Goal: Task Accomplishment & Management: Manage account settings

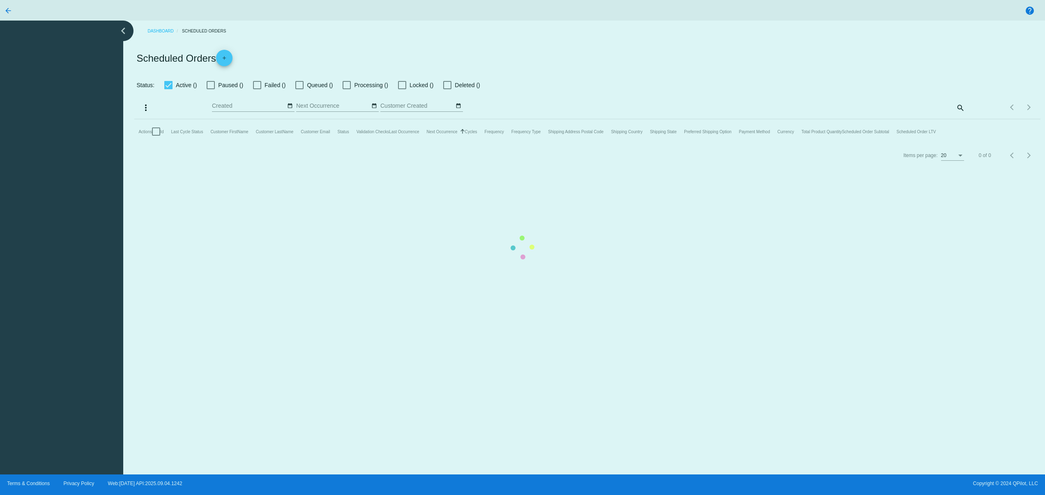
click at [404, 144] on mat-table "Actions Id Last Cycle Status Customer FirstName Customer LastName Customer Emai…" at bounding box center [587, 131] width 906 height 25
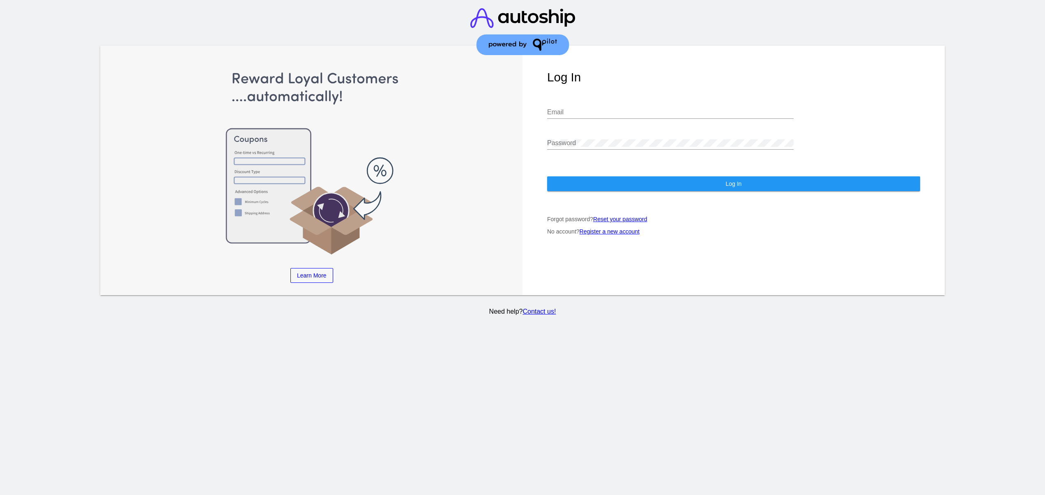
type input "[EMAIL_ADDRESS][DOMAIN_NAME]"
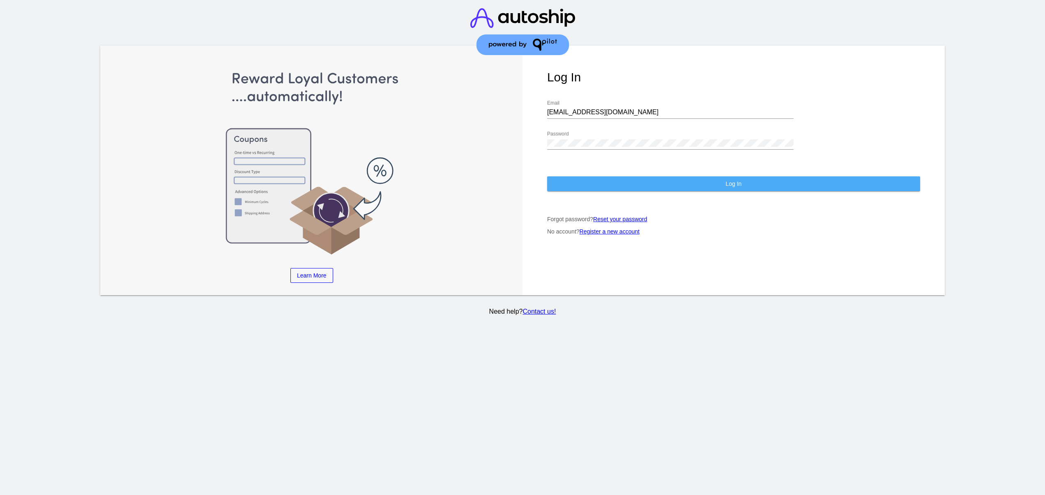
click at [632, 176] on button "Log In" at bounding box center [733, 183] width 373 height 15
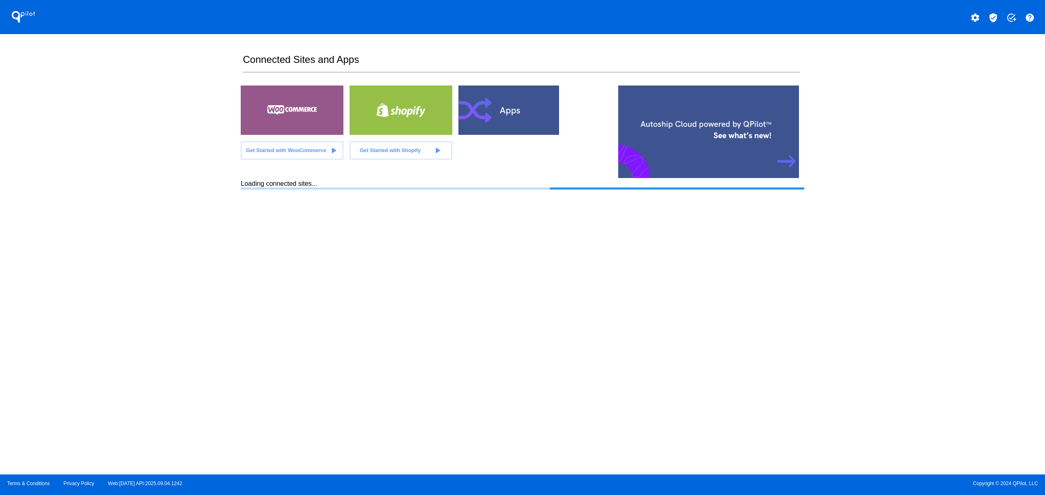
click at [950, 313] on div "QPilot settings verified_user add_task help Connected Sites and Apps Get Starte…" at bounding box center [522, 237] width 1045 height 474
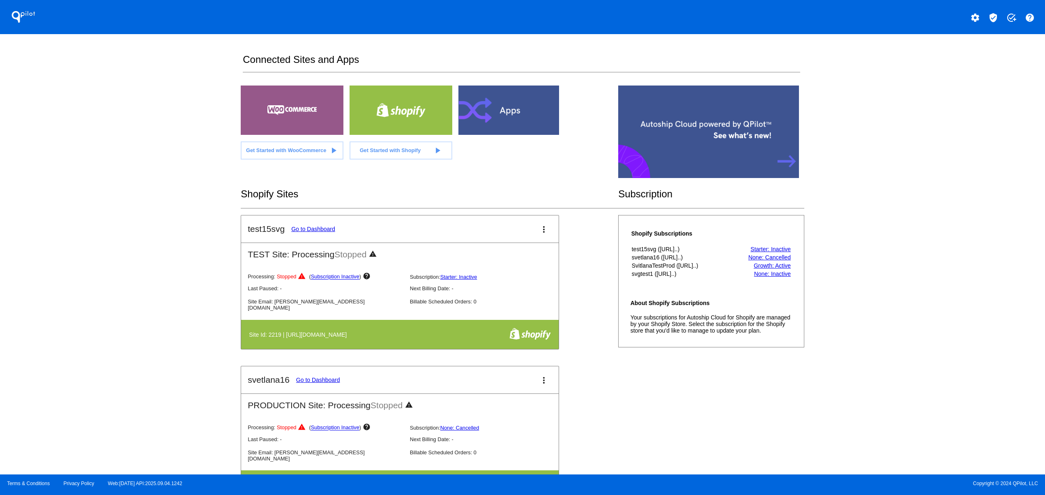
click at [187, 254] on div "QPilot settings verified_user add_task help Connected Sites and Apps Get Starte…" at bounding box center [522, 237] width 1045 height 474
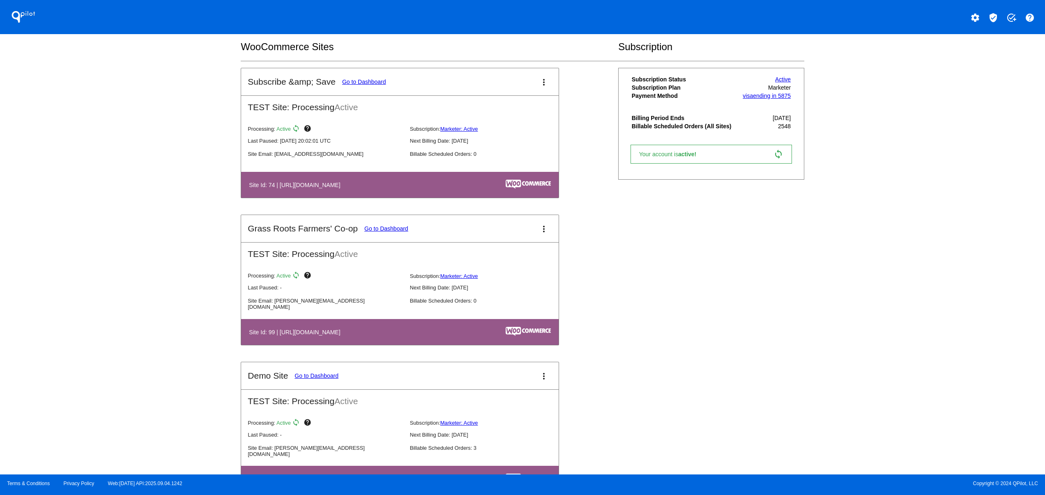
scroll to position [822, 0]
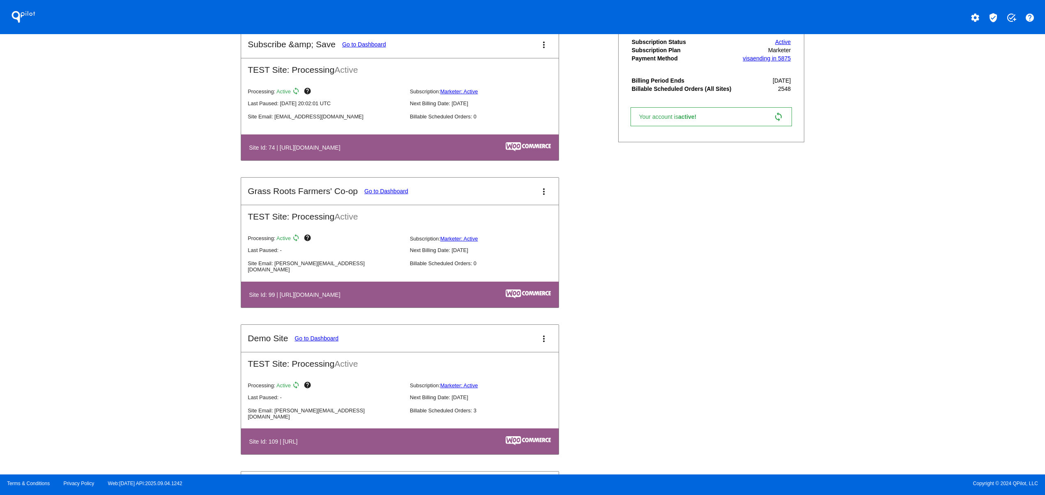
drag, startPoint x: 307, startPoint y: 160, endPoint x: 408, endPoint y: 159, distance: 101.9
click at [405, 157] on table "Site Id: 74 | [URL][DOMAIN_NAME]" at bounding box center [400, 147] width 318 height 26
drag, startPoint x: 308, startPoint y: 305, endPoint x: 231, endPoint y: 304, distance: 77.3
click at [252, 303] on table "Site Id: 99 | [URL][DOMAIN_NAME]" at bounding box center [400, 294] width 318 height 26
click at [122, 319] on div "QPilot settings verified_user add_task help Connected Sites and Apps Get Starte…" at bounding box center [522, 237] width 1045 height 474
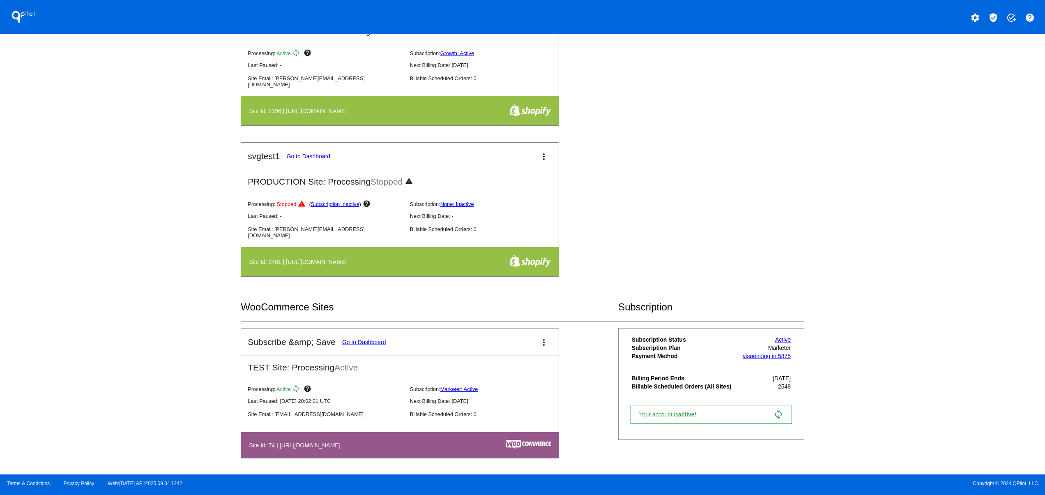
scroll to position [493, 0]
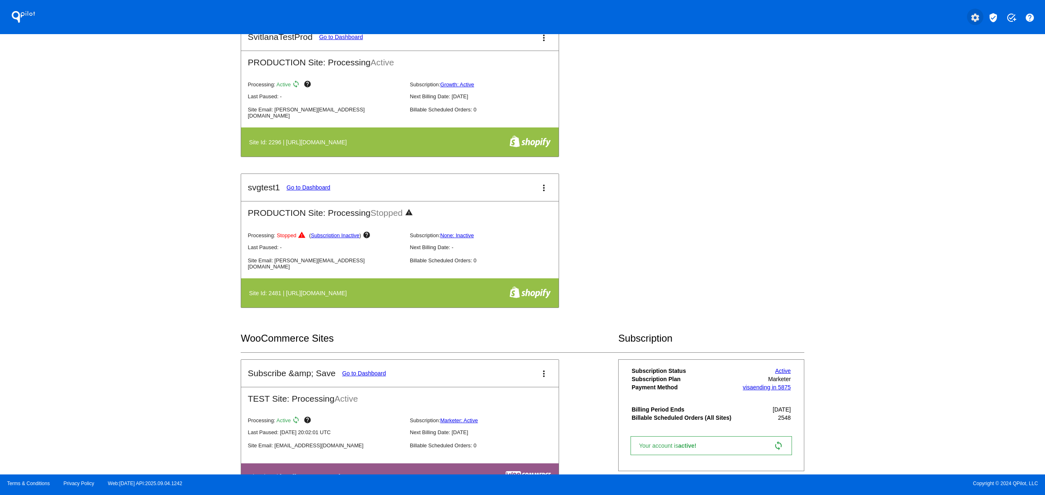
click at [978, 18] on mat-icon "settings" at bounding box center [976, 18] width 10 height 10
click at [928, 59] on button "person Log out" at bounding box center [944, 61] width 79 height 20
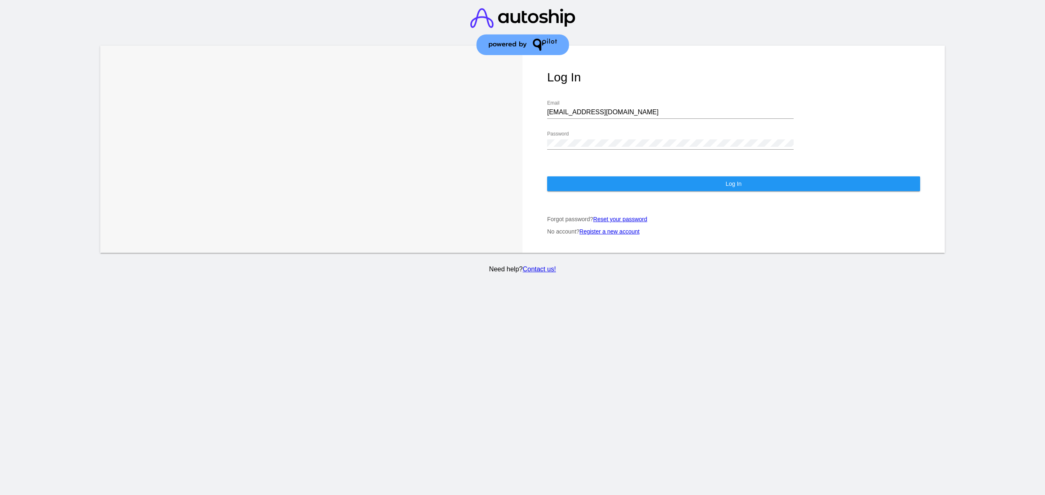
click at [607, 100] on div "[EMAIL_ADDRESS][DOMAIN_NAME] Email" at bounding box center [670, 109] width 247 height 18
click at [607, 108] on input "[EMAIL_ADDRESS][DOMAIN_NAME]" at bounding box center [670, 111] width 247 height 7
type input "[EMAIL_ADDRESS][DOMAIN_NAME]"
click at [566, 180] on button "Log In" at bounding box center [733, 183] width 373 height 15
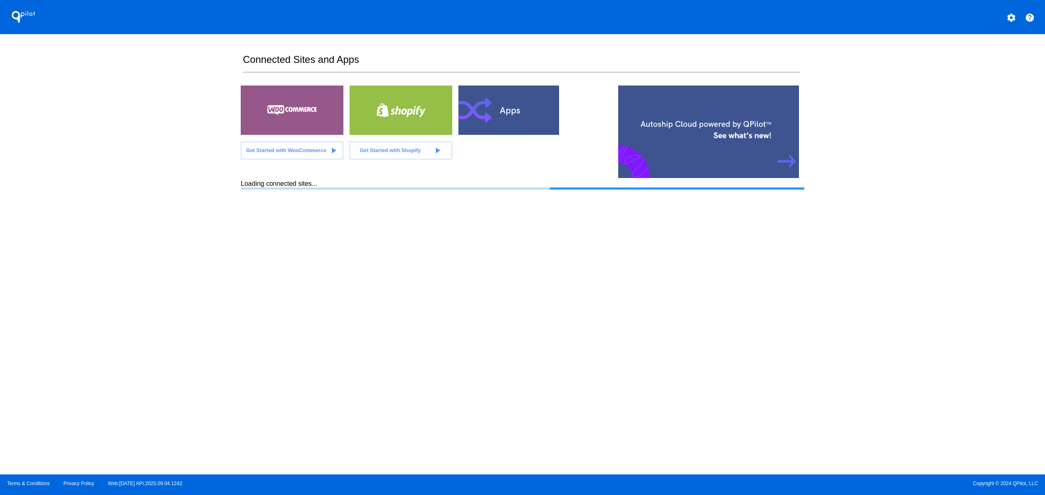
click at [566, 273] on section "Connected Sites and Apps Get Started with WooCommerce play_arrow Get Started wi…" at bounding box center [522, 254] width 563 height 440
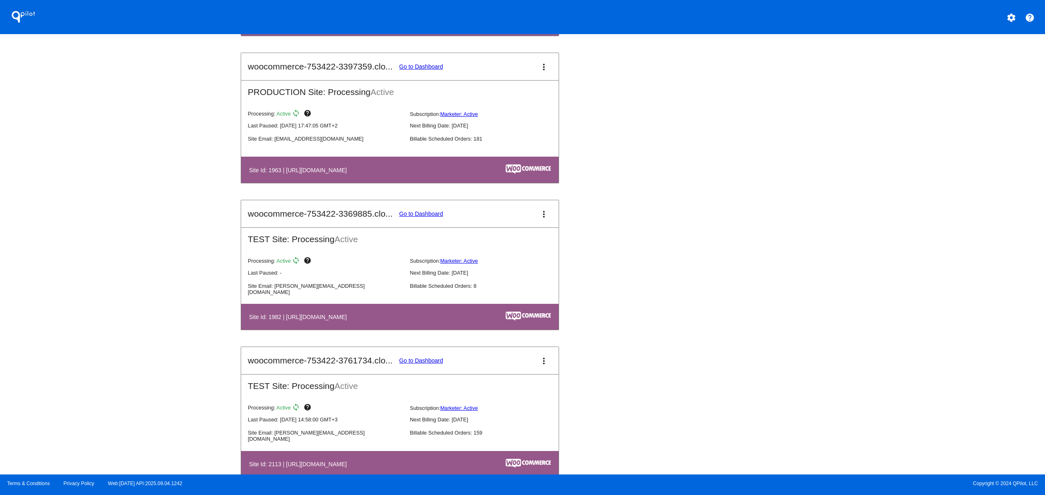
scroll to position [658, 0]
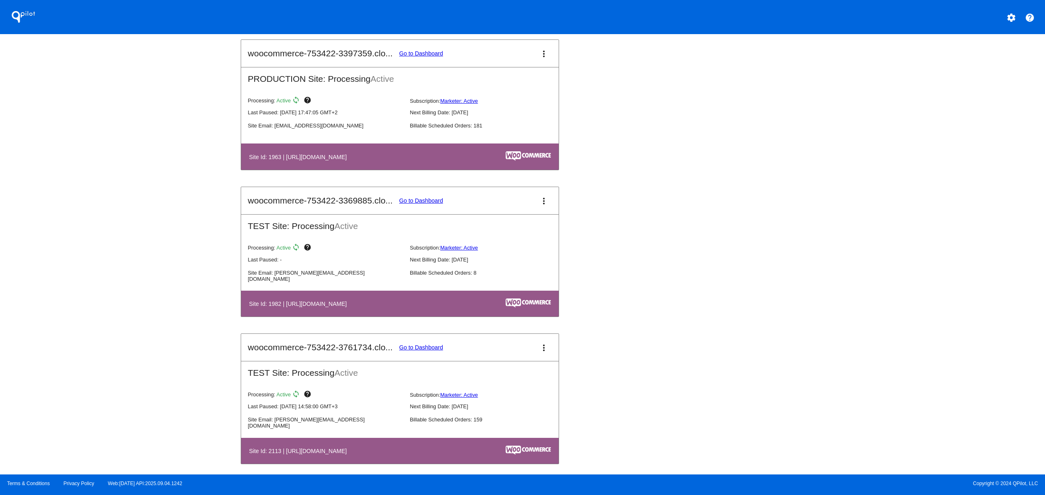
drag, startPoint x: 378, startPoint y: 311, endPoint x: 437, endPoint y: 316, distance: 59.5
click at [434, 309] on th "Site Id: 1982 | [URL][DOMAIN_NAME]" at bounding box center [353, 303] width 208 height 11
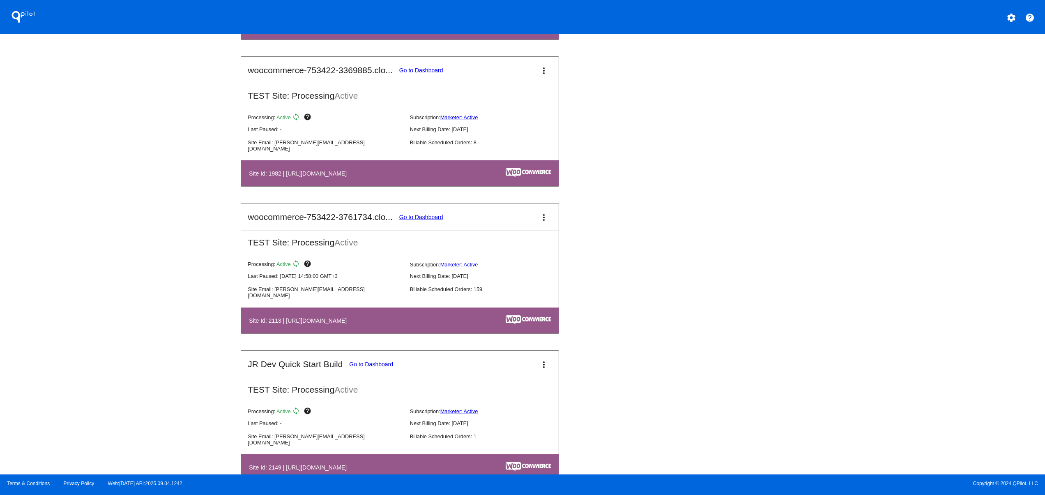
scroll to position [822, 0]
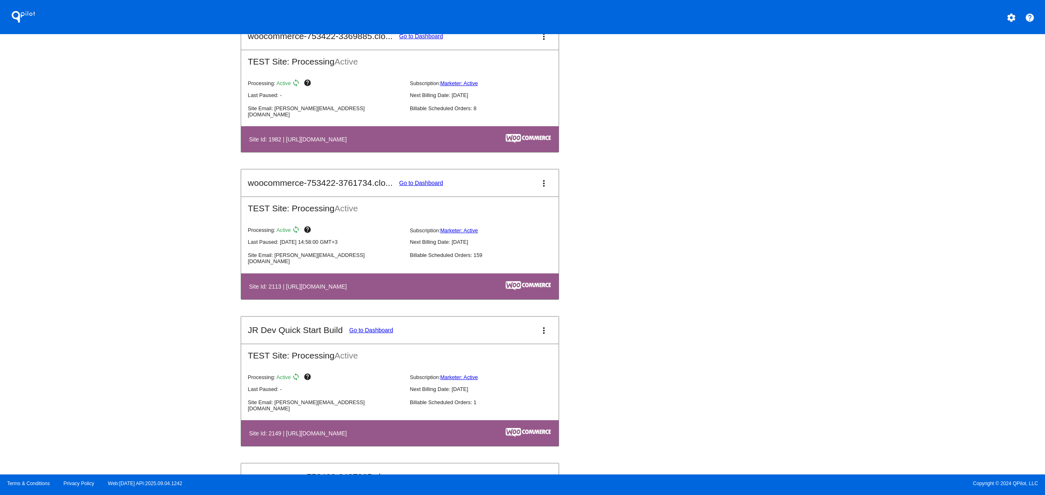
drag, startPoint x: 339, startPoint y: 444, endPoint x: 434, endPoint y: 437, distance: 94.7
click at [351, 436] on h4 "Site Id: 2149 | [URL][DOMAIN_NAME]" at bounding box center [300, 433] width 102 height 7
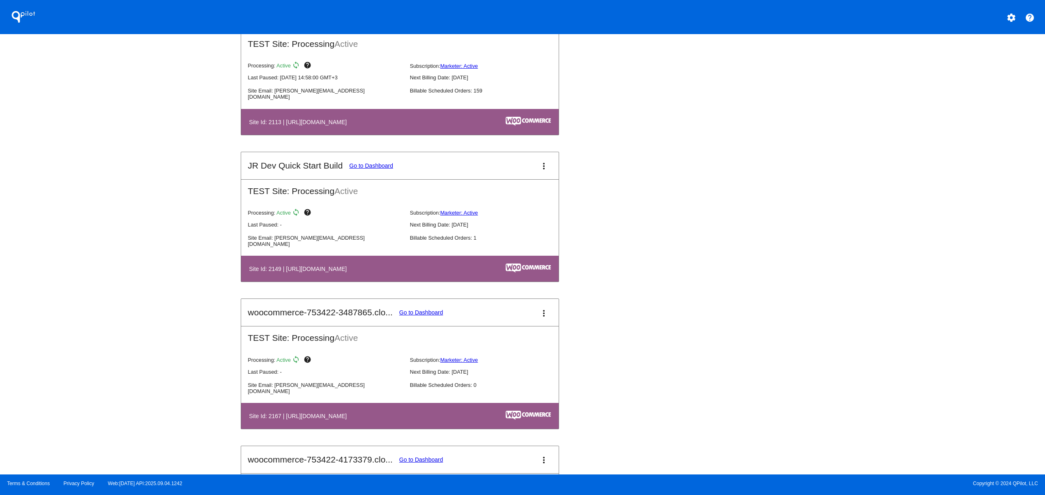
drag, startPoint x: 336, startPoint y: 419, endPoint x: 494, endPoint y: 418, distance: 158.2
click at [457, 418] on th "Site Id: 2167 | [URL][DOMAIN_NAME]" at bounding box center [353, 415] width 208 height 11
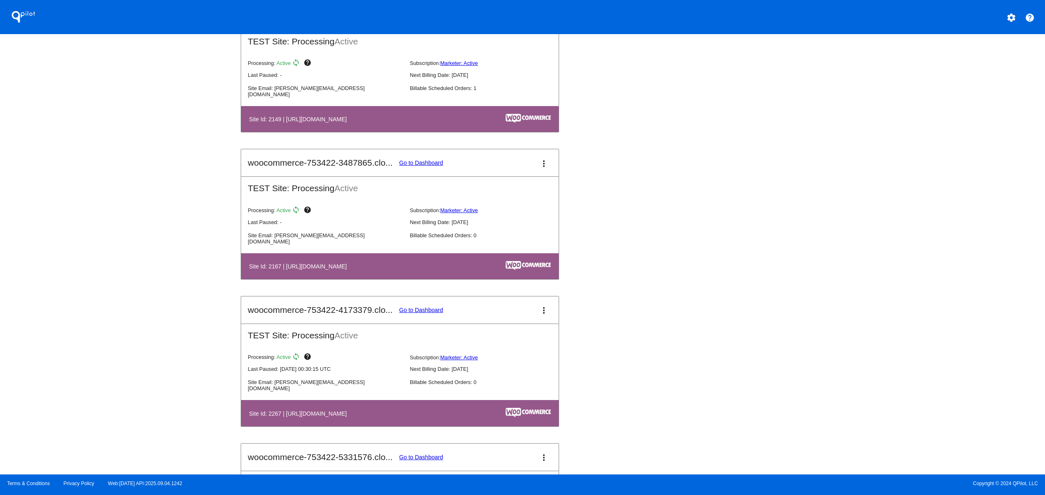
scroll to position [1151, 0]
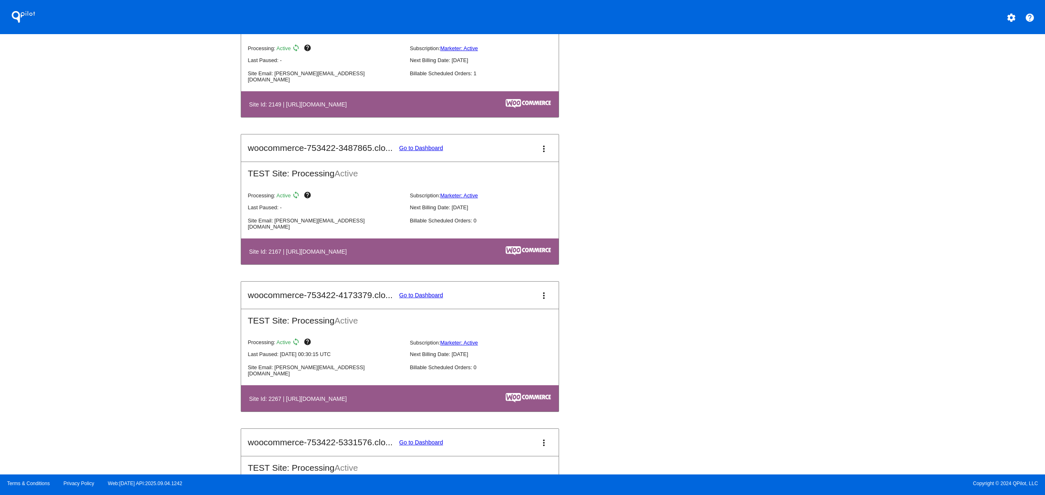
drag, startPoint x: 311, startPoint y: 408, endPoint x: 498, endPoint y: 408, distance: 187.0
click at [457, 404] on th "Site Id: 2267 | [URL][DOMAIN_NAME]" at bounding box center [353, 397] width 208 height 11
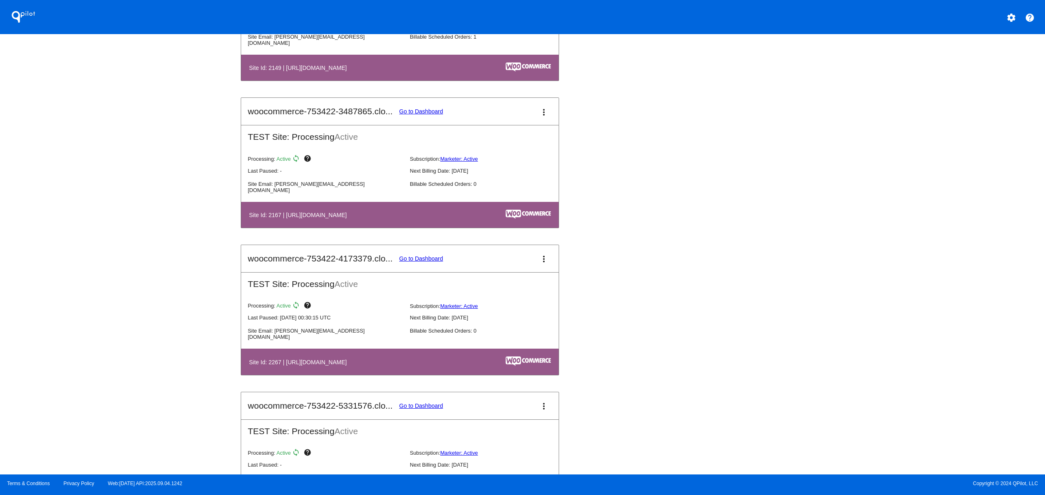
scroll to position [1261, 0]
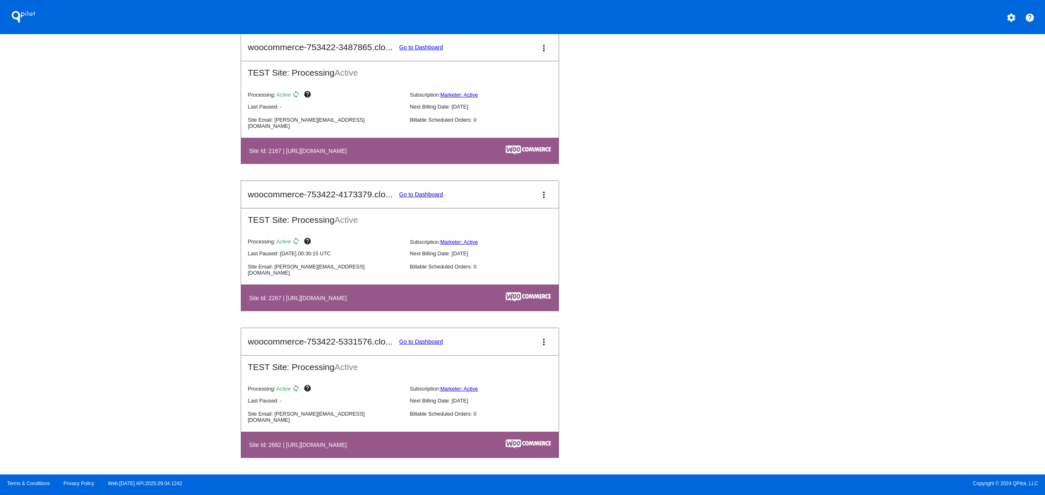
drag, startPoint x: 333, startPoint y: 442, endPoint x: 474, endPoint y: 442, distance: 141.4
click at [449, 442] on th "Site Id: 2682 | [URL][DOMAIN_NAME]" at bounding box center [353, 444] width 208 height 11
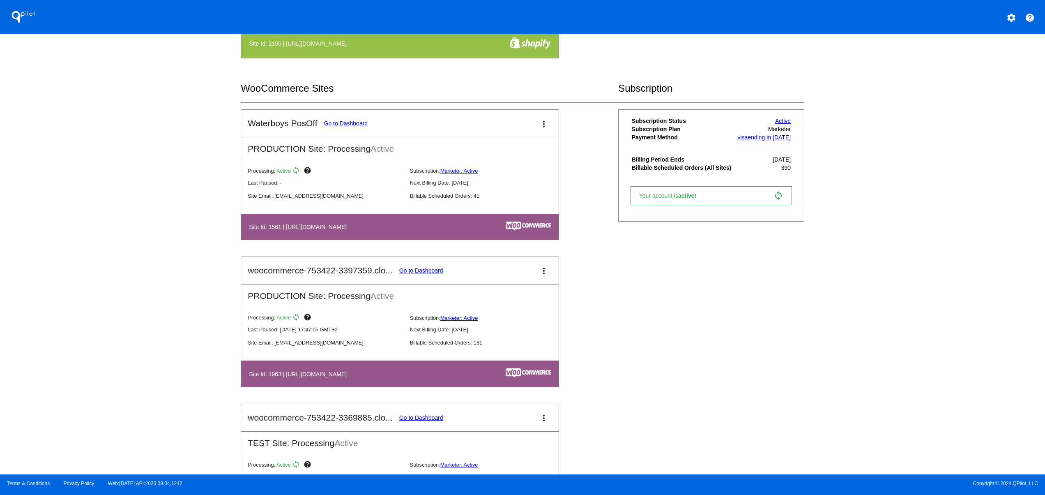
scroll to position [439, 0]
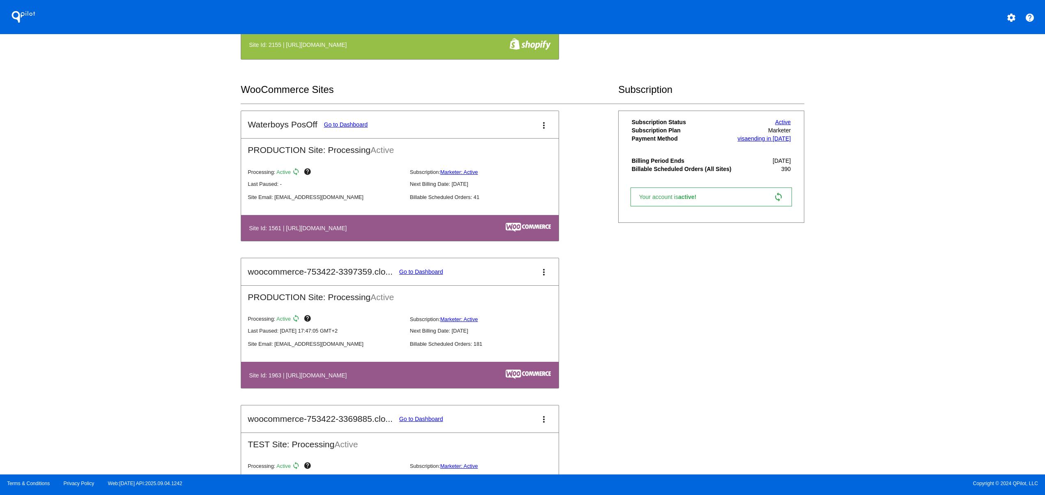
drag, startPoint x: 334, startPoint y: 235, endPoint x: 415, endPoint y: 235, distance: 81.0
click at [351, 231] on h4 "Site Id: 1561 | [URL][DOMAIN_NAME]" at bounding box center [300, 228] width 102 height 7
drag, startPoint x: 374, startPoint y: 365, endPoint x: 300, endPoint y: 365, distance: 73.6
click at [300, 365] on mat-card-content "PRODUCTION Site: Processing Active Processing: Active sync help Subscription: M…" at bounding box center [400, 336] width 318 height 103
click at [405, 388] on table "Site Id: 1963 | [URL][DOMAIN_NAME]" at bounding box center [400, 375] width 318 height 26
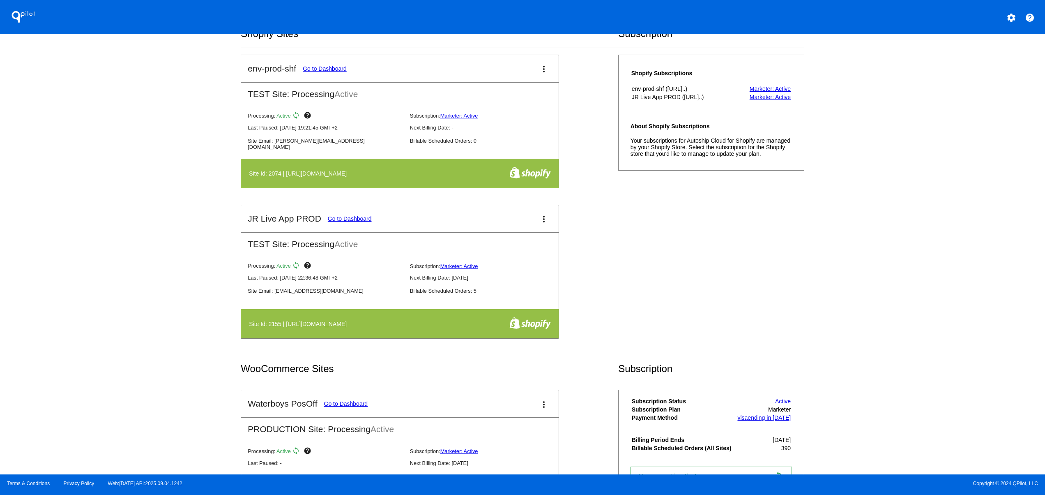
scroll to position [0, 0]
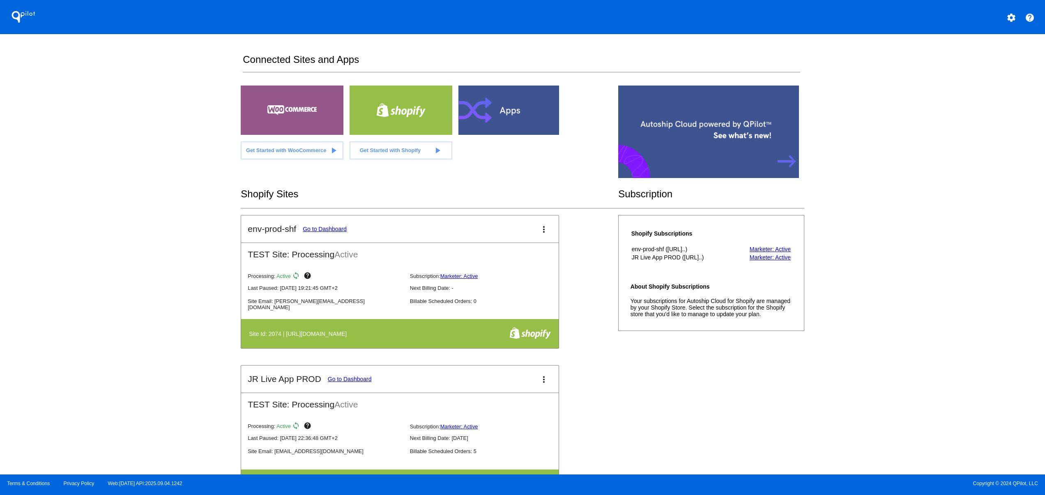
click at [1007, 18] on mat-icon "settings" at bounding box center [1012, 18] width 10 height 10
click at [977, 66] on button "person Log out" at bounding box center [980, 61] width 79 height 20
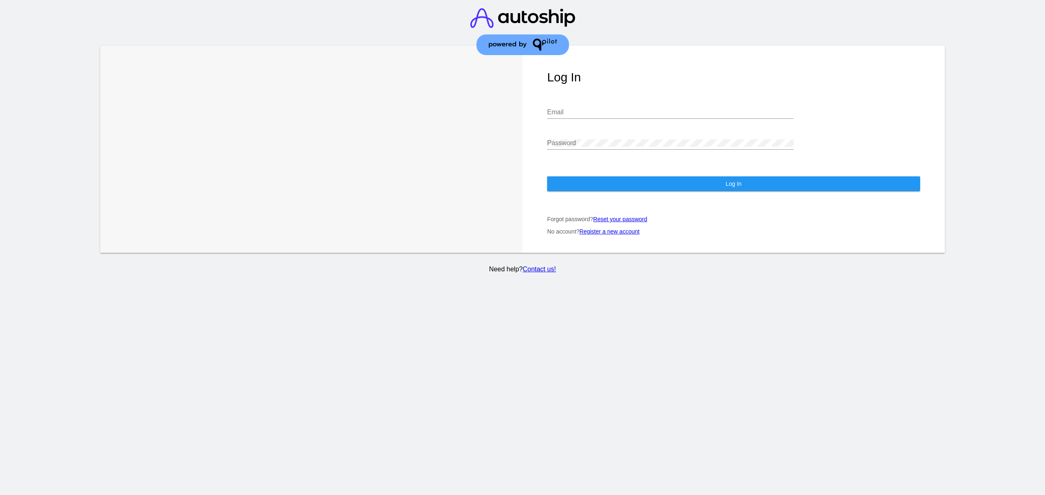
type input "[EMAIL_ADDRESS][DOMAIN_NAME]"
click at [431, 341] on section "Learn More Learn How Log In [EMAIL_ADDRESS][DOMAIN_NAME] Email Password Log In …" at bounding box center [522, 247] width 1045 height 495
drag, startPoint x: 661, startPoint y: 359, endPoint x: 659, endPoint y: 300, distance: 59.6
click at [660, 359] on section "Learn More Learn How Log In [EMAIL_ADDRESS][DOMAIN_NAME] Email Password Log In …" at bounding box center [522, 247] width 1045 height 495
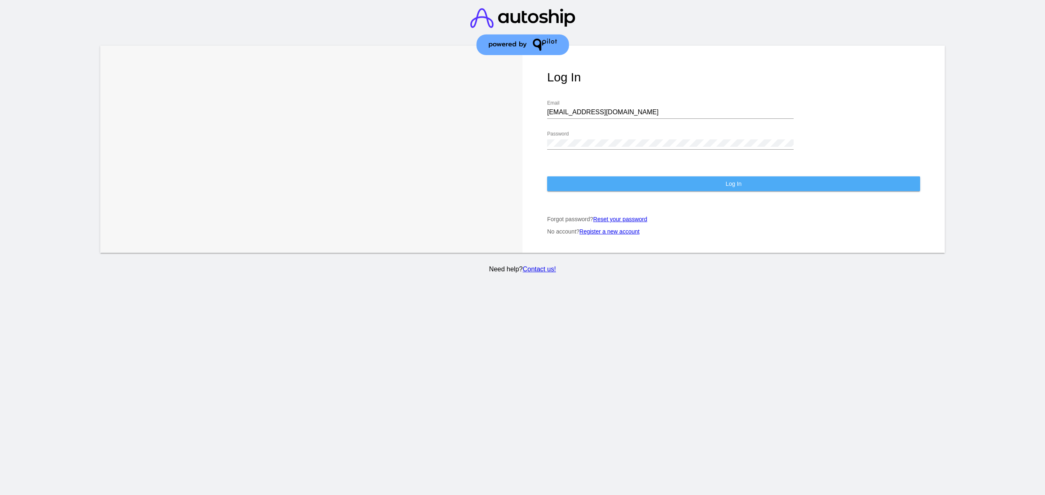
click at [636, 176] on button "Log In" at bounding box center [733, 183] width 373 height 15
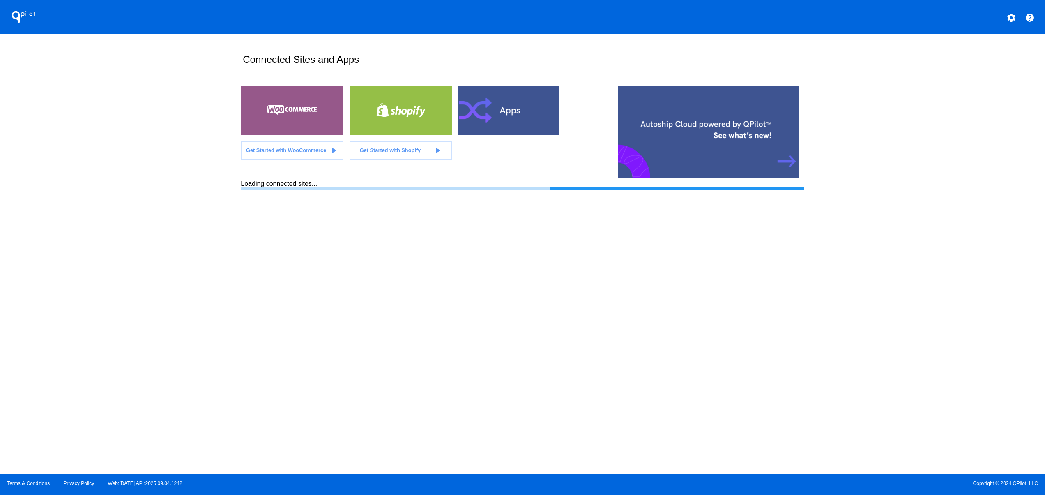
click at [609, 285] on section "Connected Sites and Apps Get Started with WooCommerce play_arrow Get Started wi…" at bounding box center [522, 254] width 563 height 440
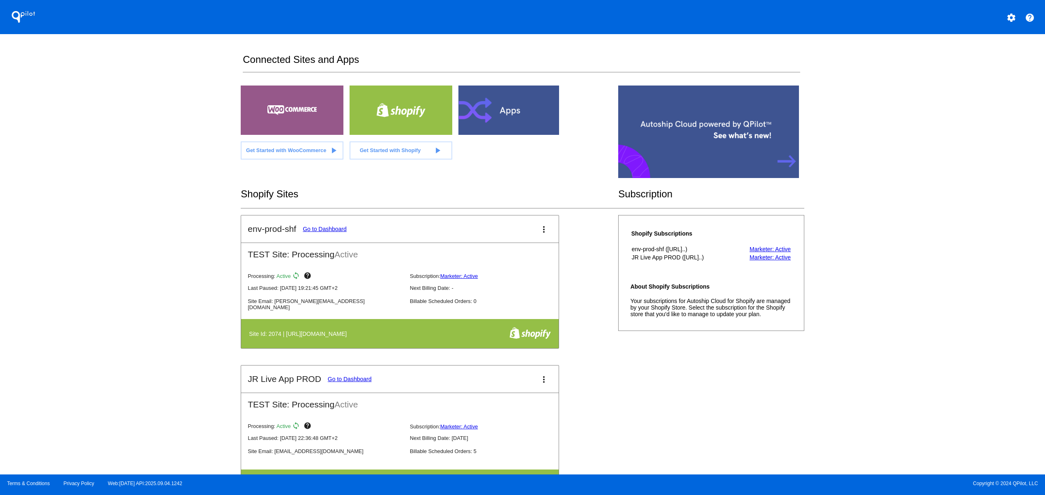
drag, startPoint x: 977, startPoint y: 233, endPoint x: 955, endPoint y: 227, distance: 22.0
click at [972, 229] on div "QPilot settings help Connected Sites and Apps Get Started with WooCommerce play…" at bounding box center [522, 237] width 1045 height 474
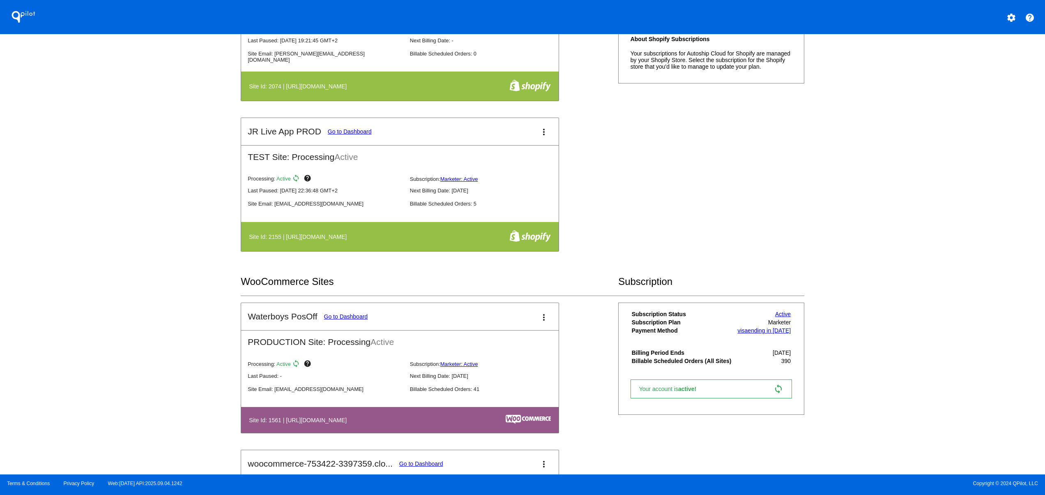
scroll to position [329, 0]
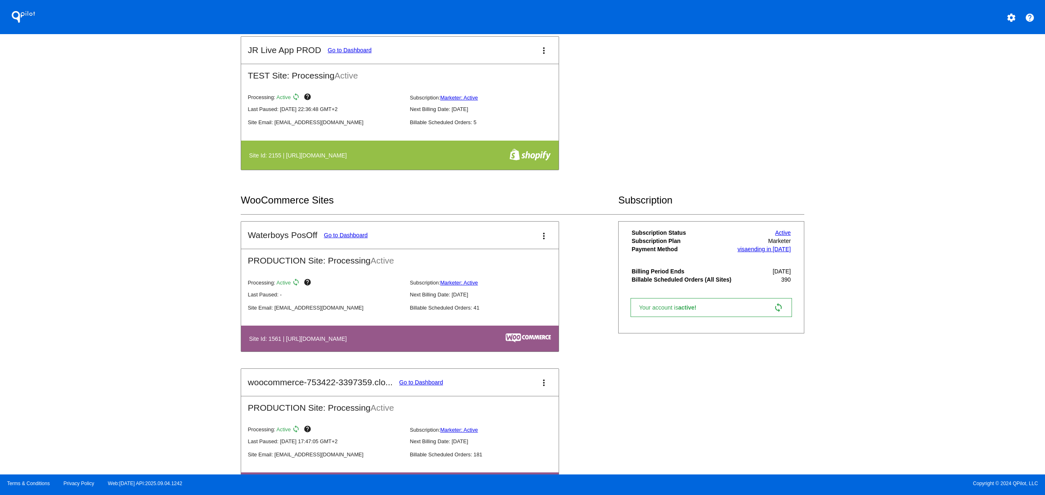
click at [176, 249] on div "QPilot settings help Connected Sites and Apps Get Started with WooCommerce play…" at bounding box center [522, 237] width 1045 height 474
drag, startPoint x: 383, startPoint y: 347, endPoint x: 309, endPoint y: 353, distance: 73.8
click at [314, 344] on table "Site Id: 1561 | [URL][DOMAIN_NAME]" at bounding box center [400, 338] width 318 height 26
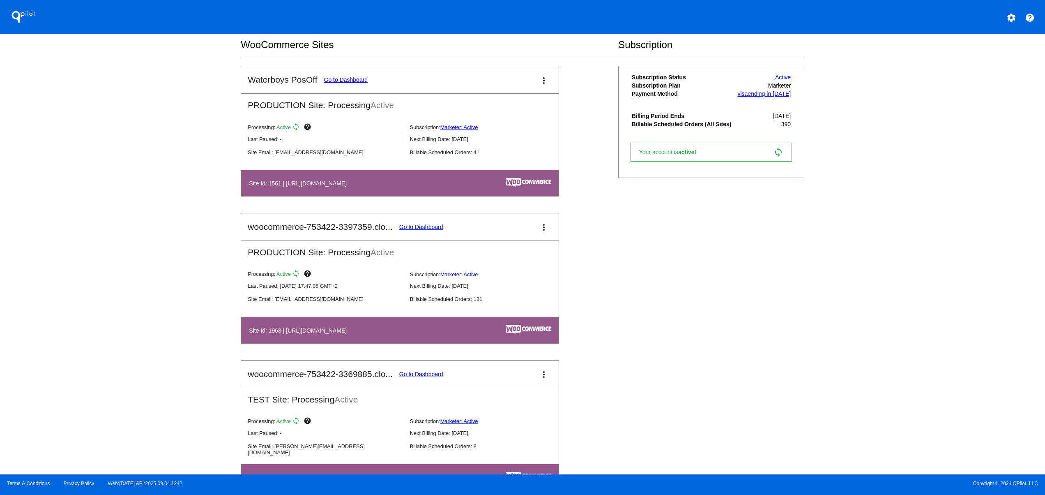
scroll to position [493, 0]
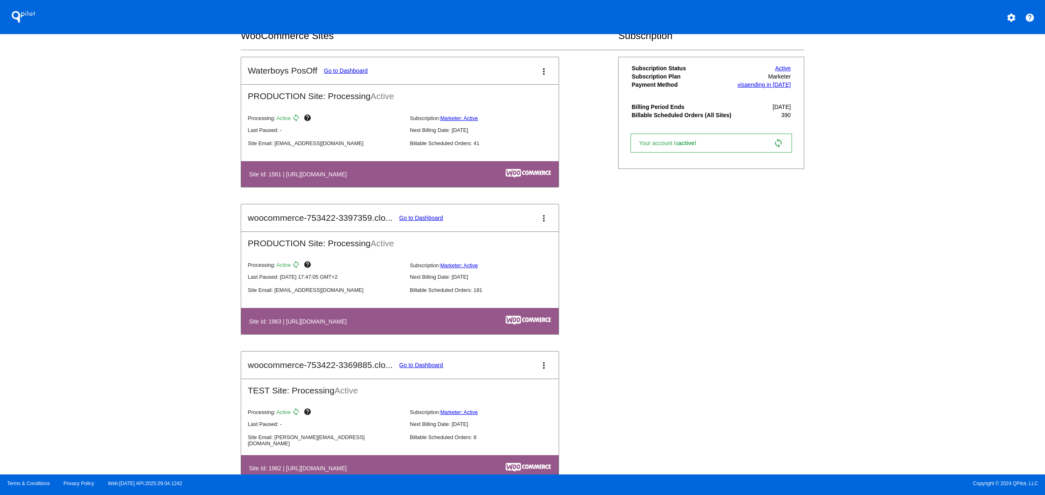
click at [189, 303] on div "QPilot settings help Connected Sites and Apps Get Started with WooCommerce play…" at bounding box center [522, 237] width 1045 height 474
drag, startPoint x: 340, startPoint y: 327, endPoint x: 496, endPoint y: 328, distance: 155.3
click at [491, 326] on tr "Site Id: 1963 | [URL][DOMAIN_NAME]" at bounding box center [400, 320] width 303 height 11
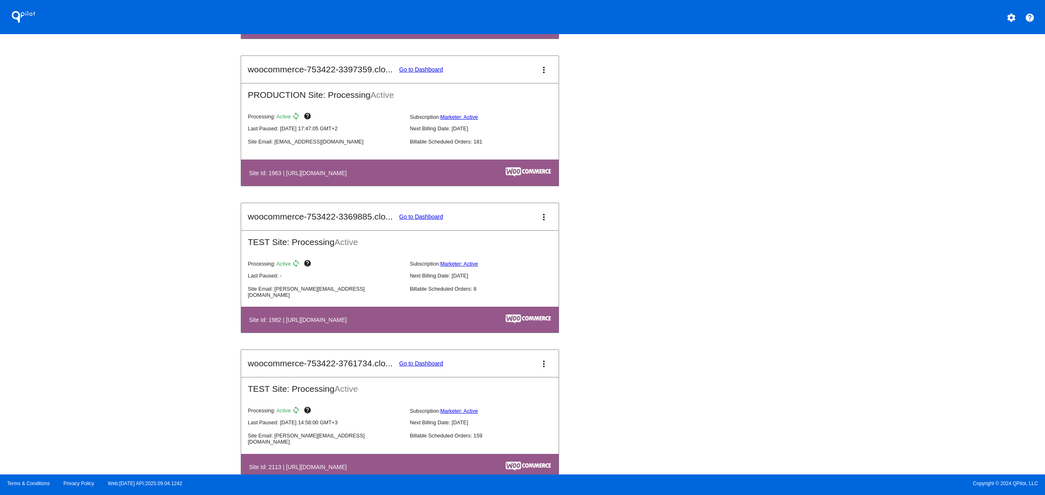
scroll to position [658, 0]
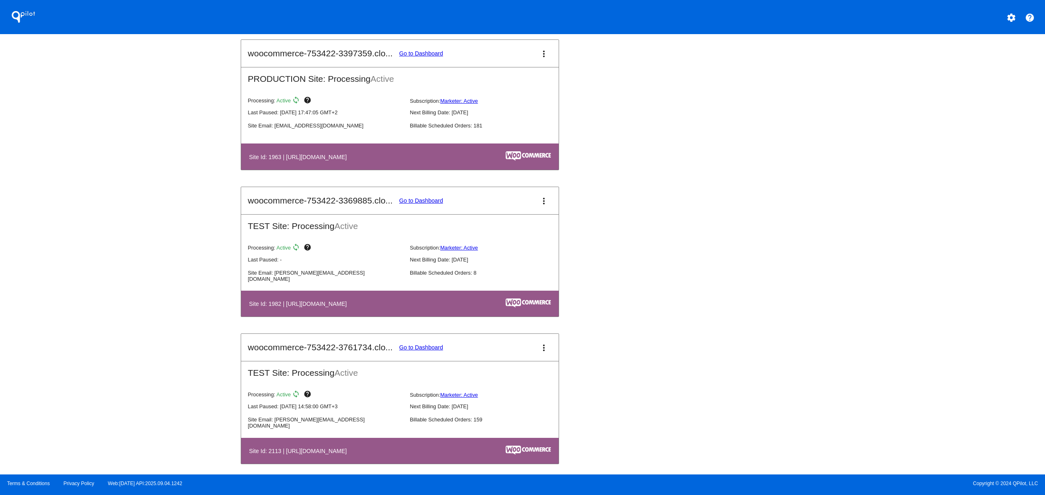
click at [461, 316] on table "Site Id: 1982 | [URL][DOMAIN_NAME]" at bounding box center [400, 304] width 318 height 26
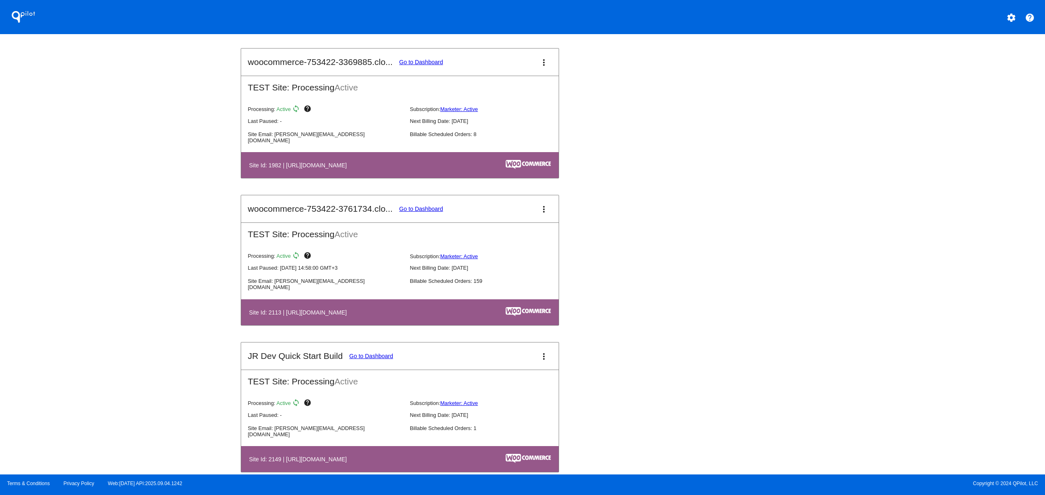
scroll to position [822, 0]
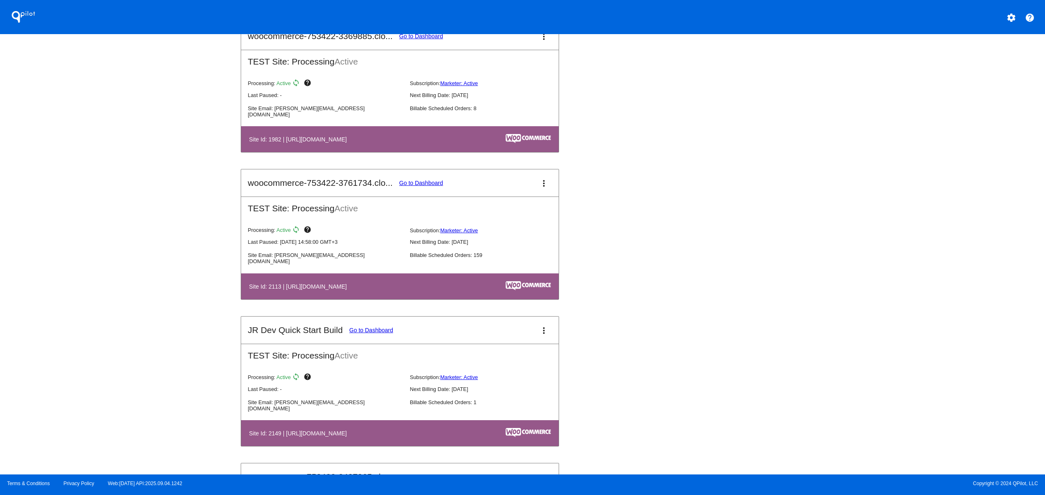
drag, startPoint x: 355, startPoint y: 429, endPoint x: 484, endPoint y: 448, distance: 129.5
click at [474, 445] on table "Site Id: 2149 | [URL][DOMAIN_NAME]" at bounding box center [400, 433] width 318 height 26
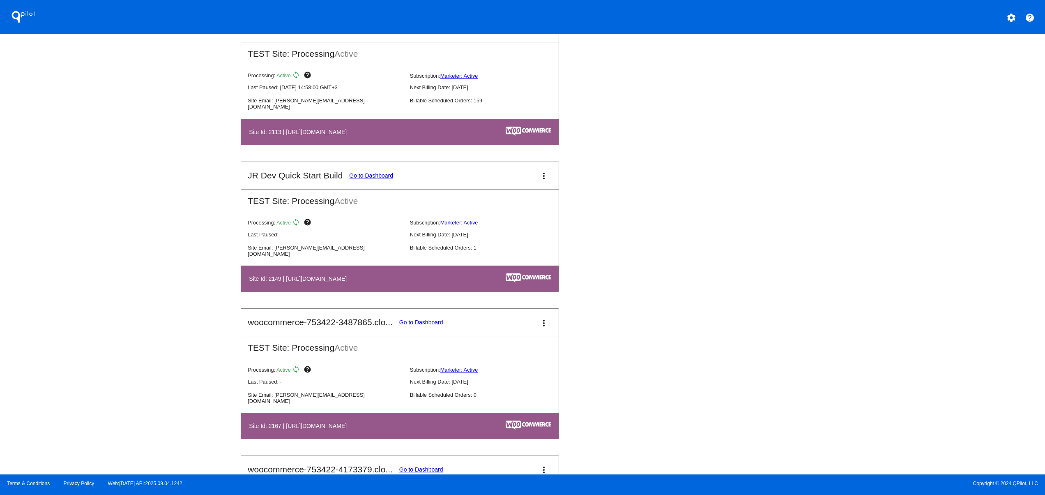
scroll to position [986, 0]
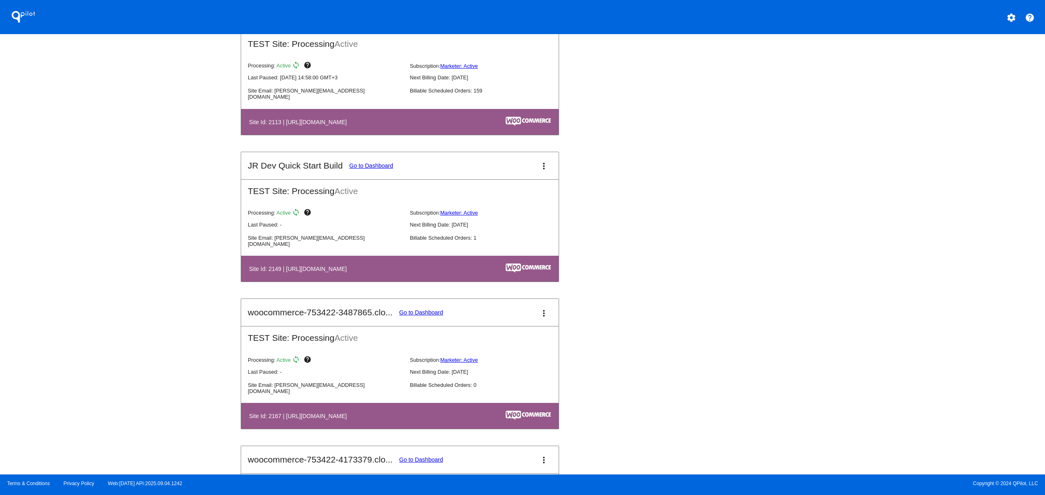
click at [180, 353] on div "QPilot settings help Connected Sites and Apps Get Started with WooCommerce play…" at bounding box center [522, 237] width 1045 height 474
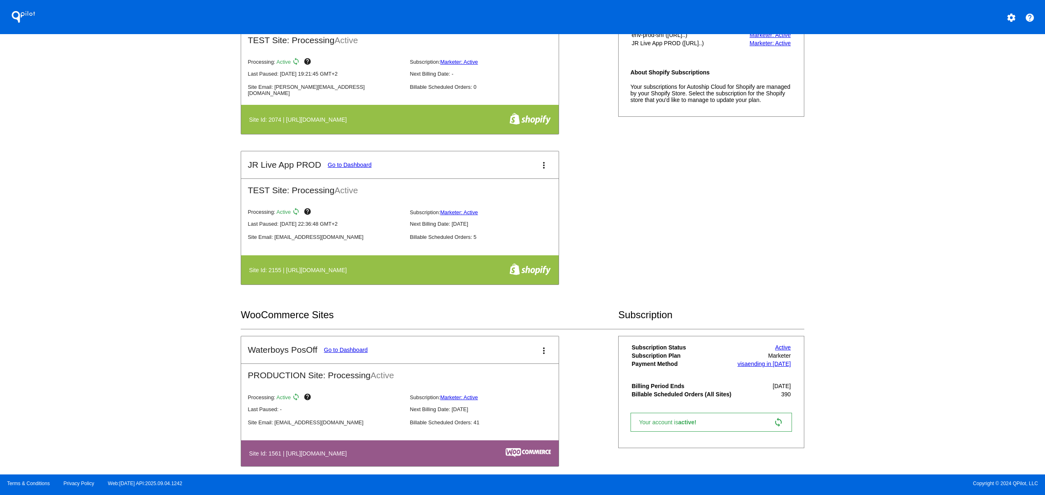
scroll to position [111, 0]
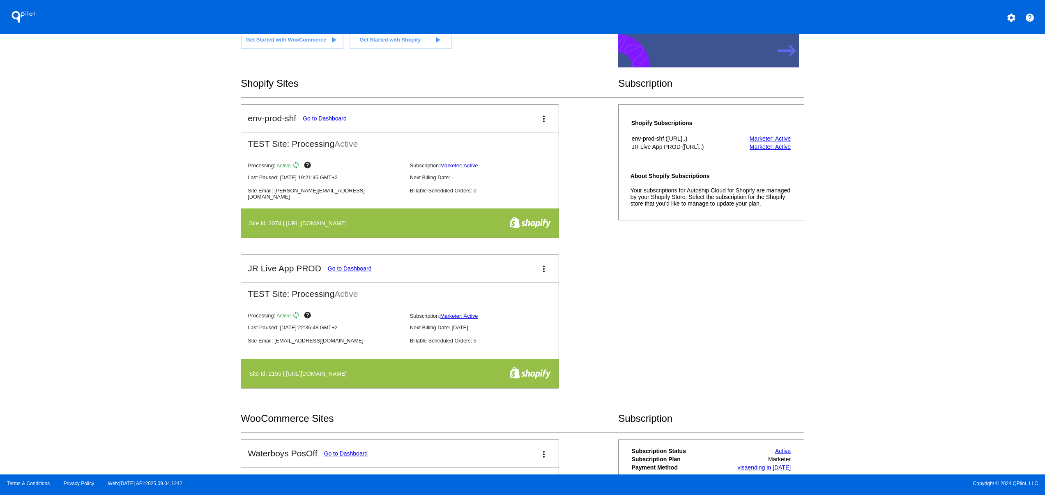
click at [1013, 17] on mat-icon "settings" at bounding box center [1012, 18] width 10 height 10
click at [980, 58] on span "Log out" at bounding box center [975, 61] width 19 height 7
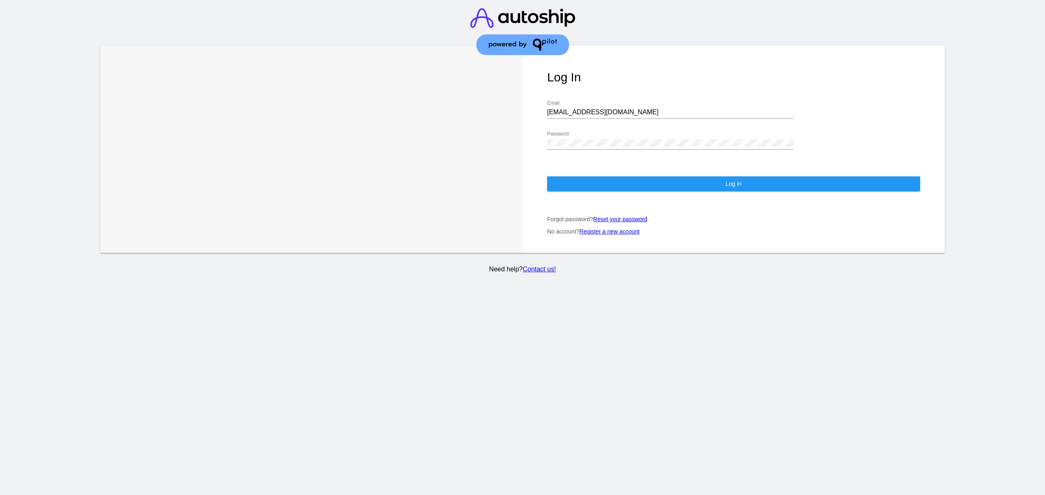
click at [611, 100] on div "[EMAIL_ADDRESS][DOMAIN_NAME] Email" at bounding box center [670, 109] width 247 height 18
click at [612, 100] on div "[EMAIL_ADDRESS][DOMAIN_NAME] Email" at bounding box center [670, 109] width 247 height 18
click at [613, 108] on input "[EMAIL_ADDRESS][DOMAIN_NAME]" at bounding box center [670, 111] width 247 height 7
type input "[EMAIL_ADDRESS][DOMAIN_NAME]"
click at [586, 176] on button "Log In" at bounding box center [733, 183] width 373 height 15
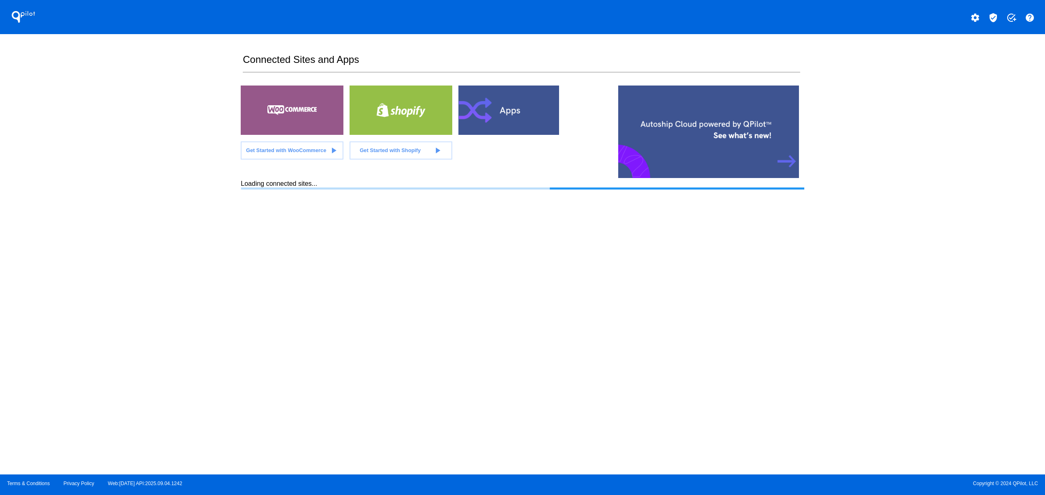
click at [932, 268] on div "QPilot settings verified_user add_task help Connected Sites and Apps Get Starte…" at bounding box center [522, 237] width 1045 height 474
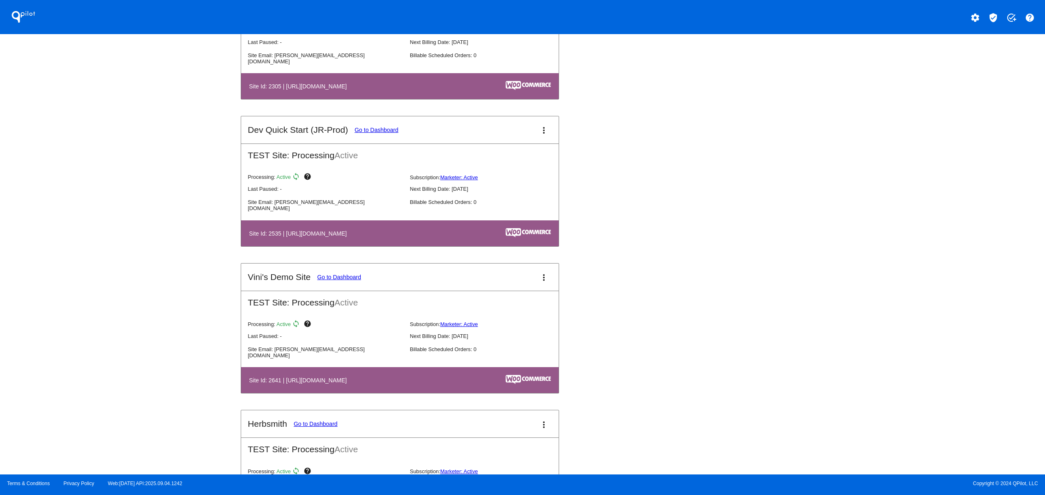
scroll to position [5702, 0]
